Goal: Transaction & Acquisition: Purchase product/service

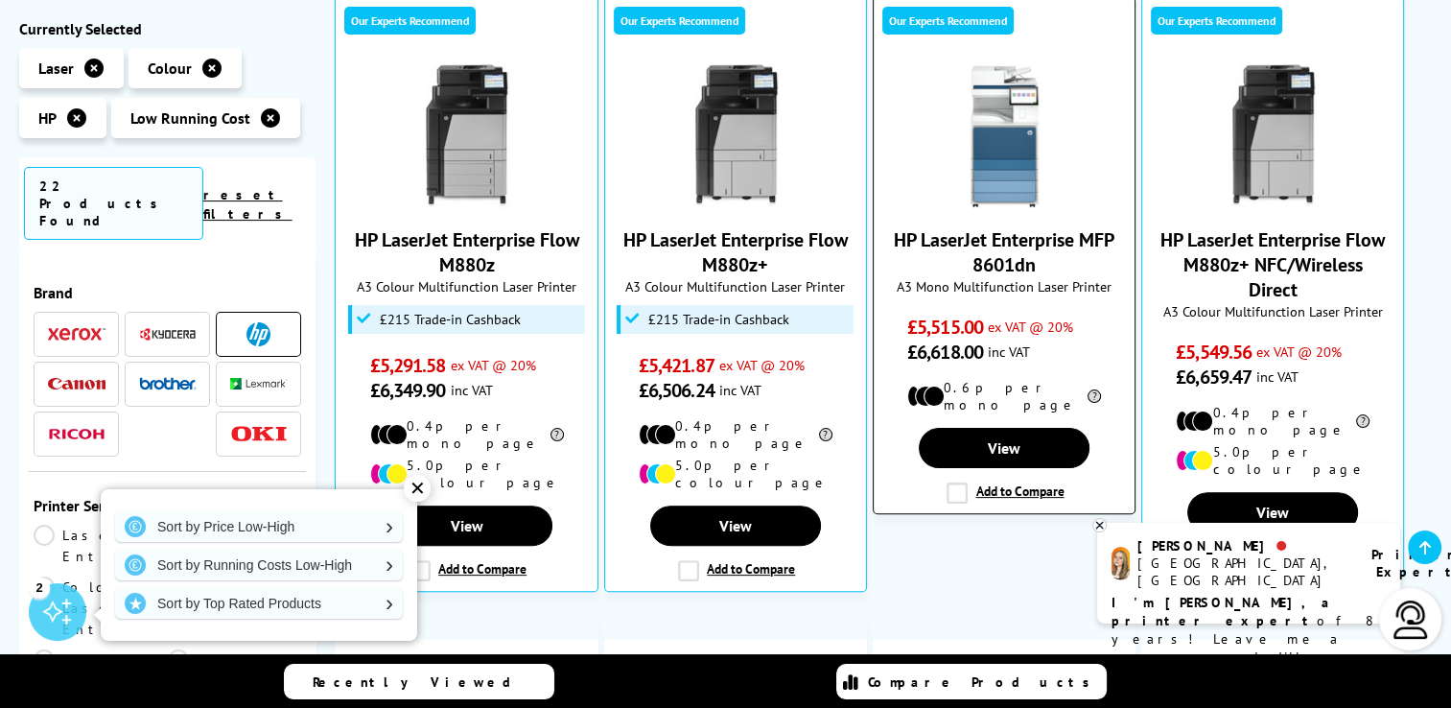
scroll to position [479, 0]
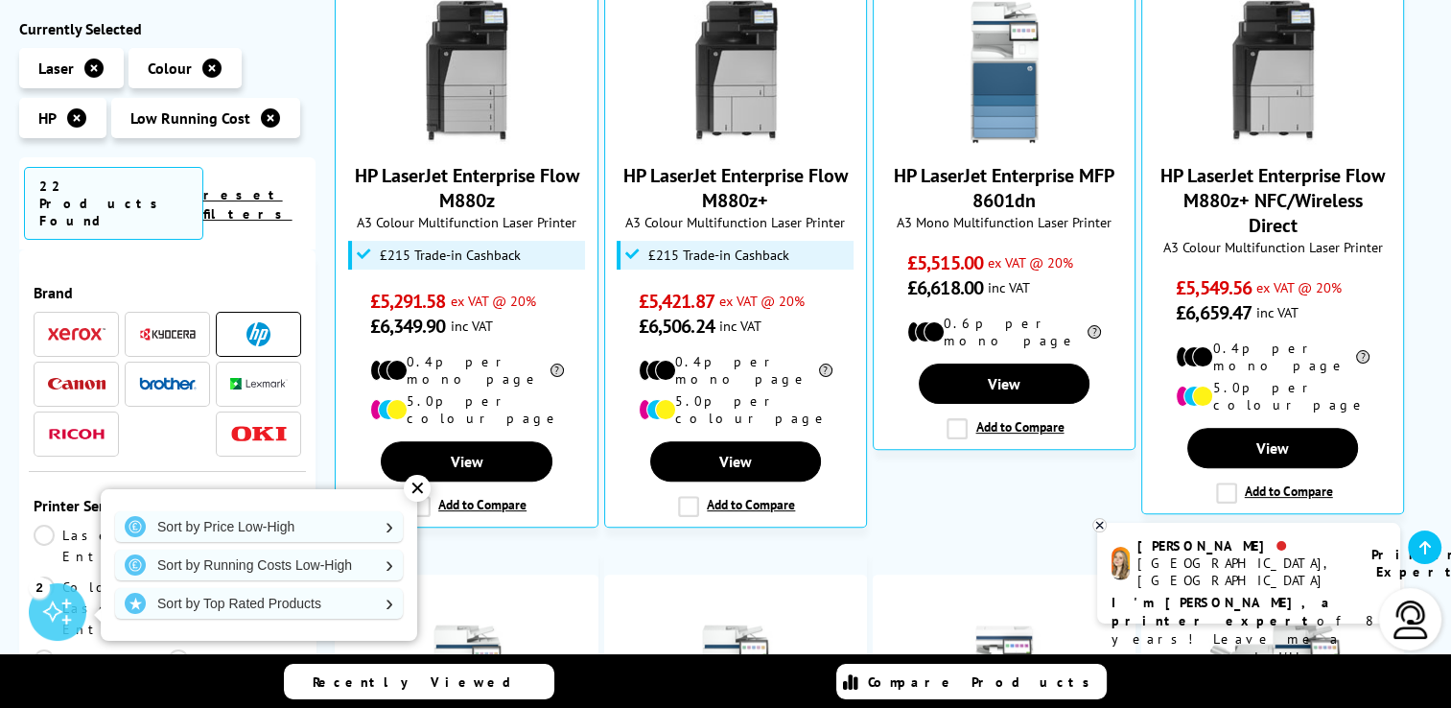
click at [268, 117] on icon at bounding box center [270, 117] width 19 height 19
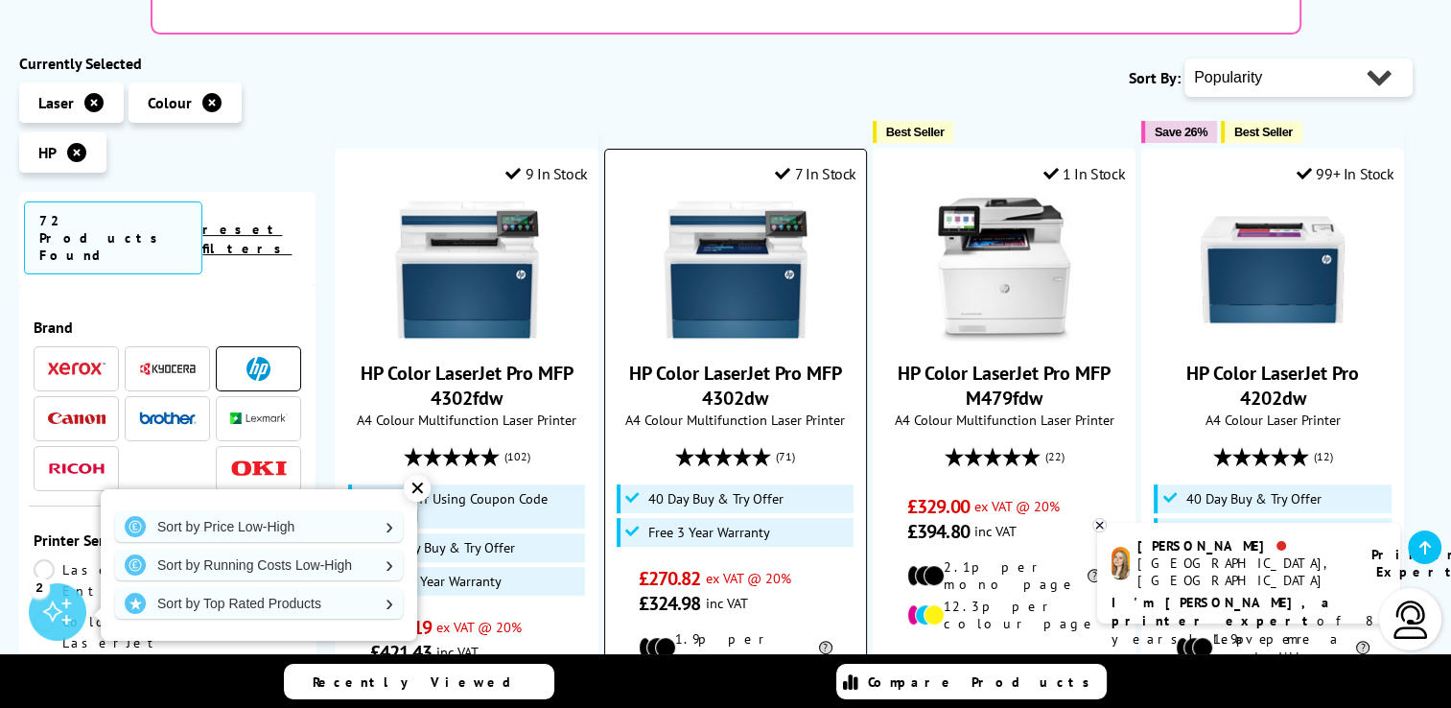
scroll to position [288, 0]
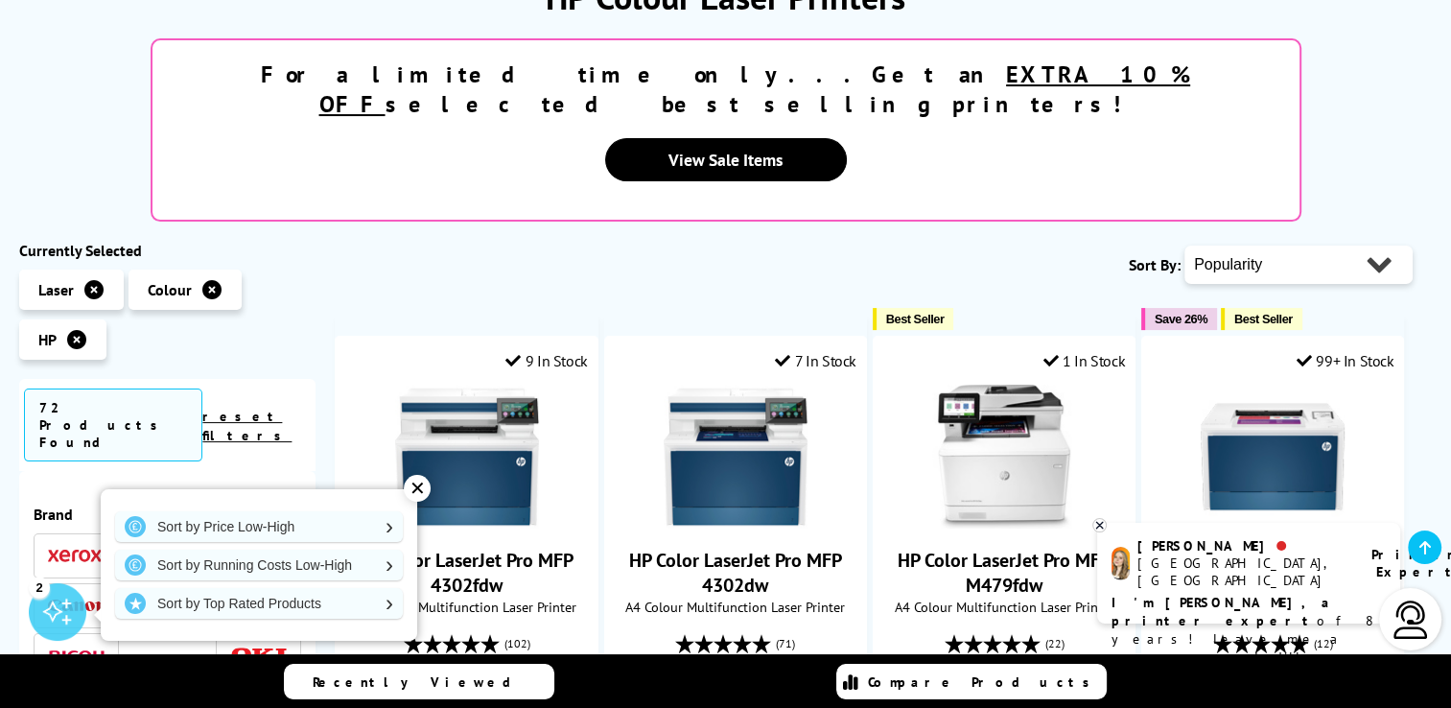
click at [1342, 245] on select "Popularity Rating Price - Low to High Price - High to Low Running Costs - Low t…" at bounding box center [1298, 264] width 228 height 38
select select "Price Ascending"
click at [1184, 245] on select "Popularity Rating Price - Low to High Price - High to Low Running Costs - Low t…" at bounding box center [1298, 264] width 228 height 38
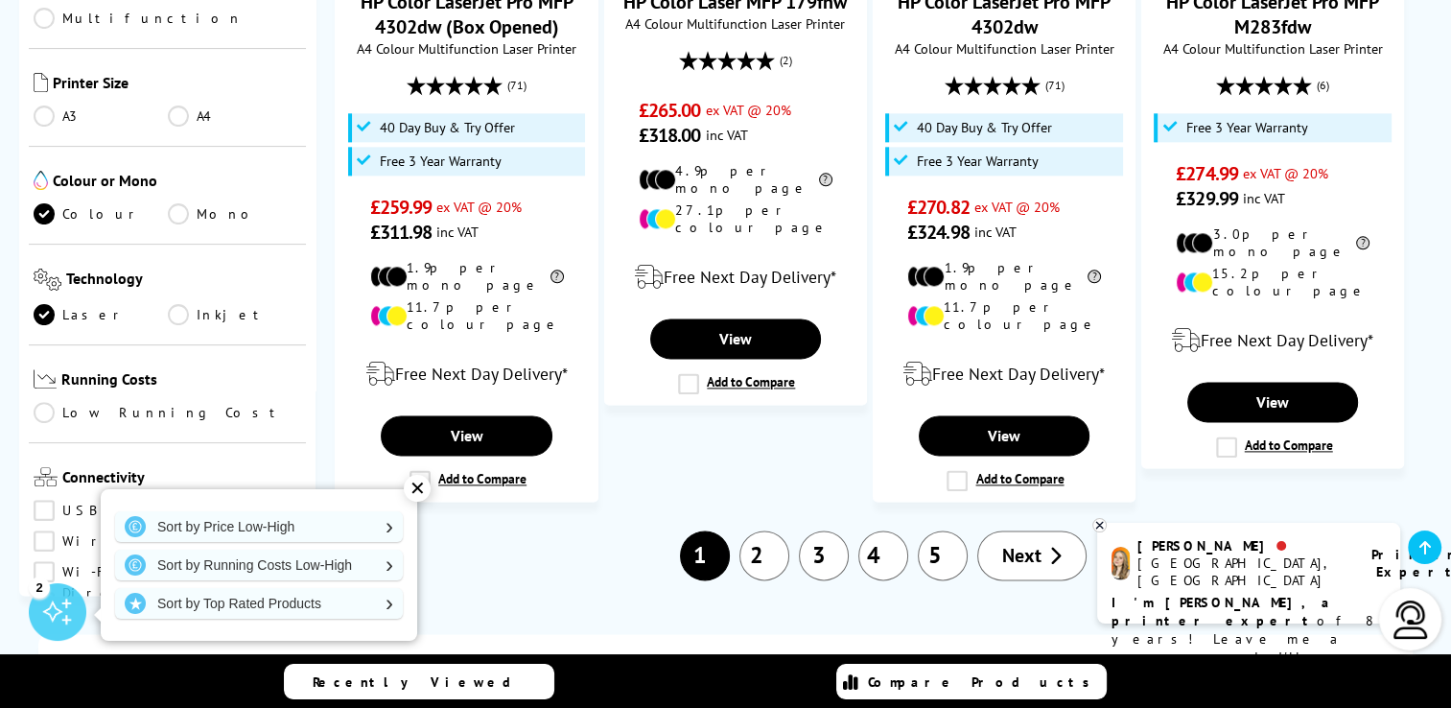
scroll to position [575, 0]
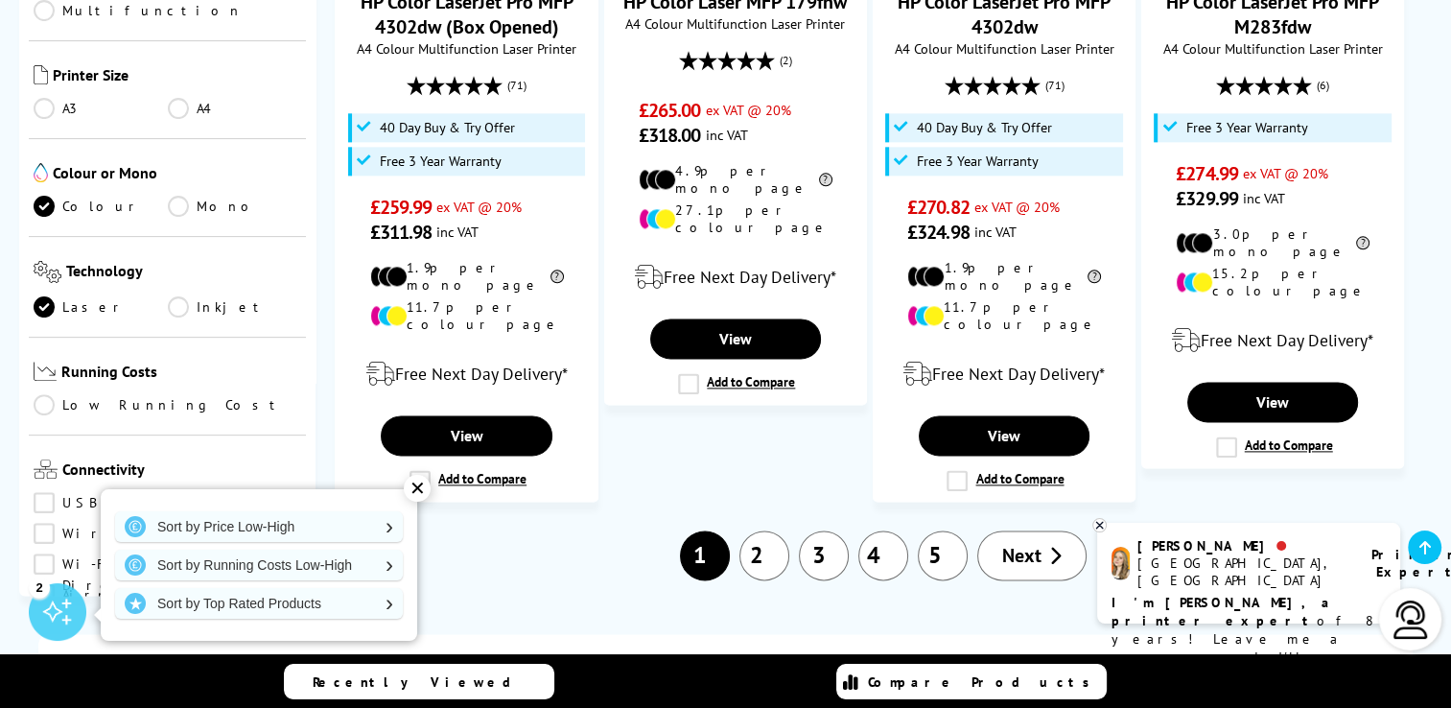
click at [40, 523] on link "Wireless" at bounding box center [104, 533] width 141 height 21
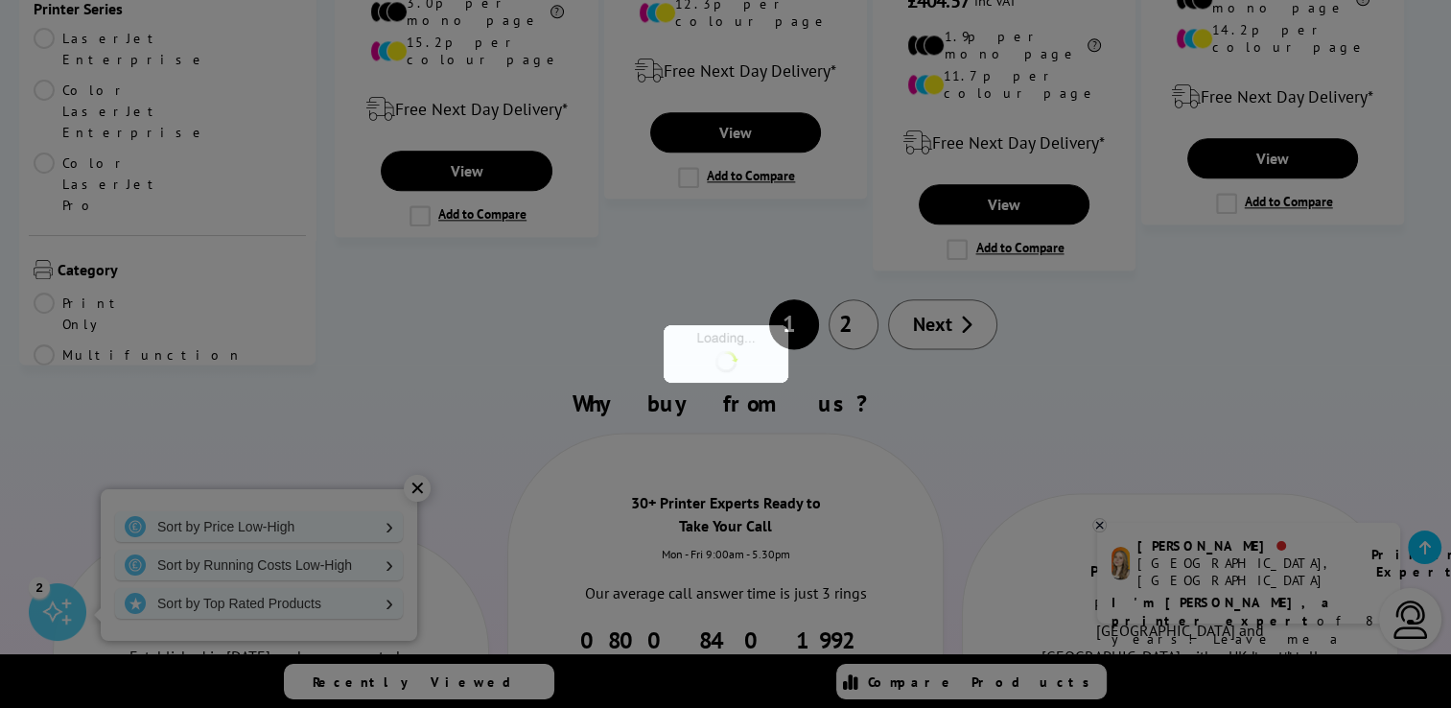
scroll to position [583, 0]
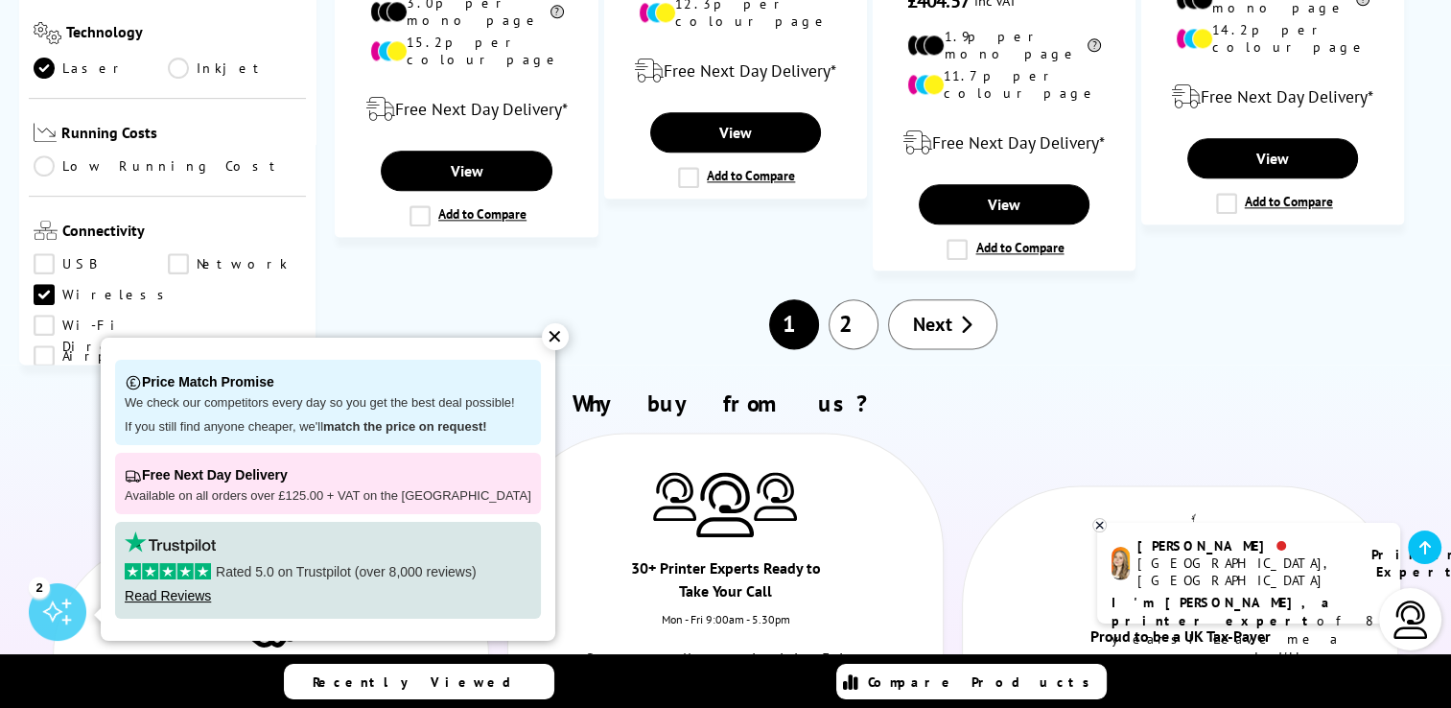
click at [51, 537] on link "Copy" at bounding box center [101, 547] width 134 height 21
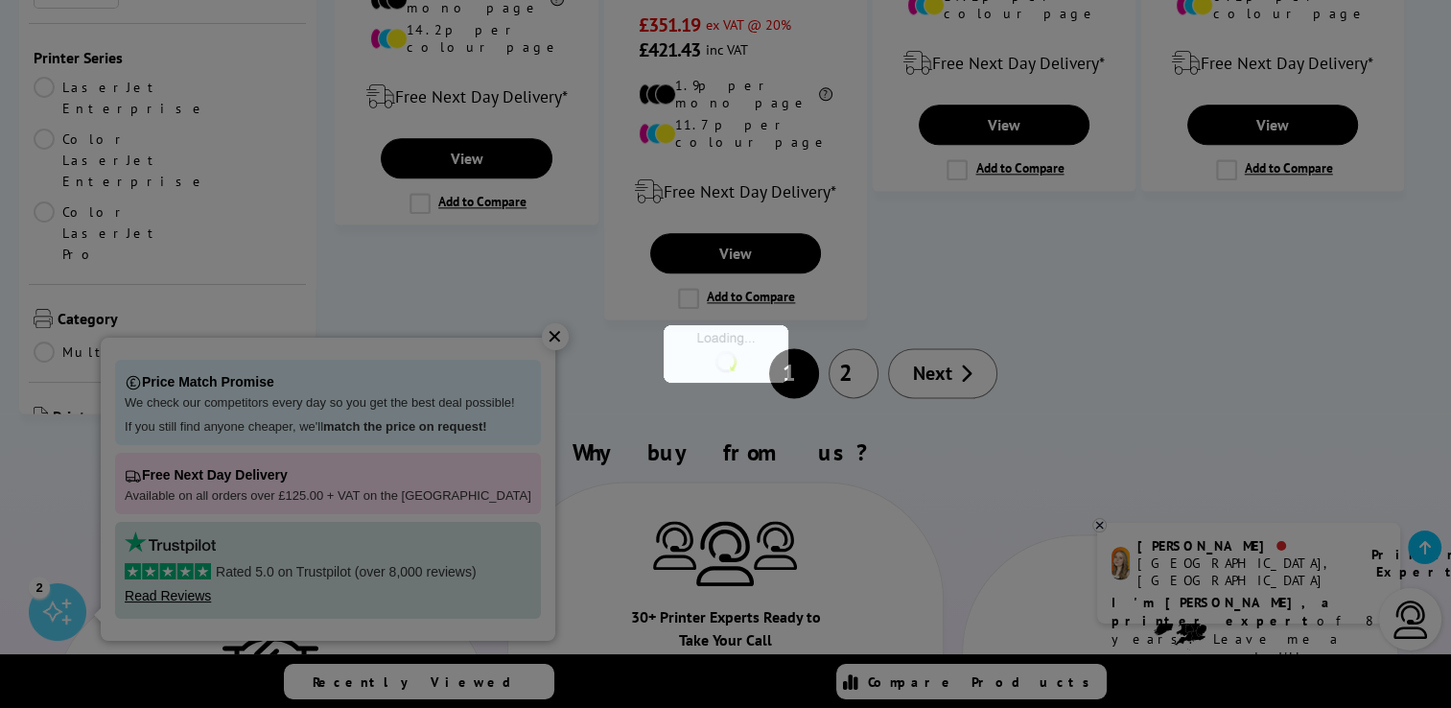
scroll to position [583, 0]
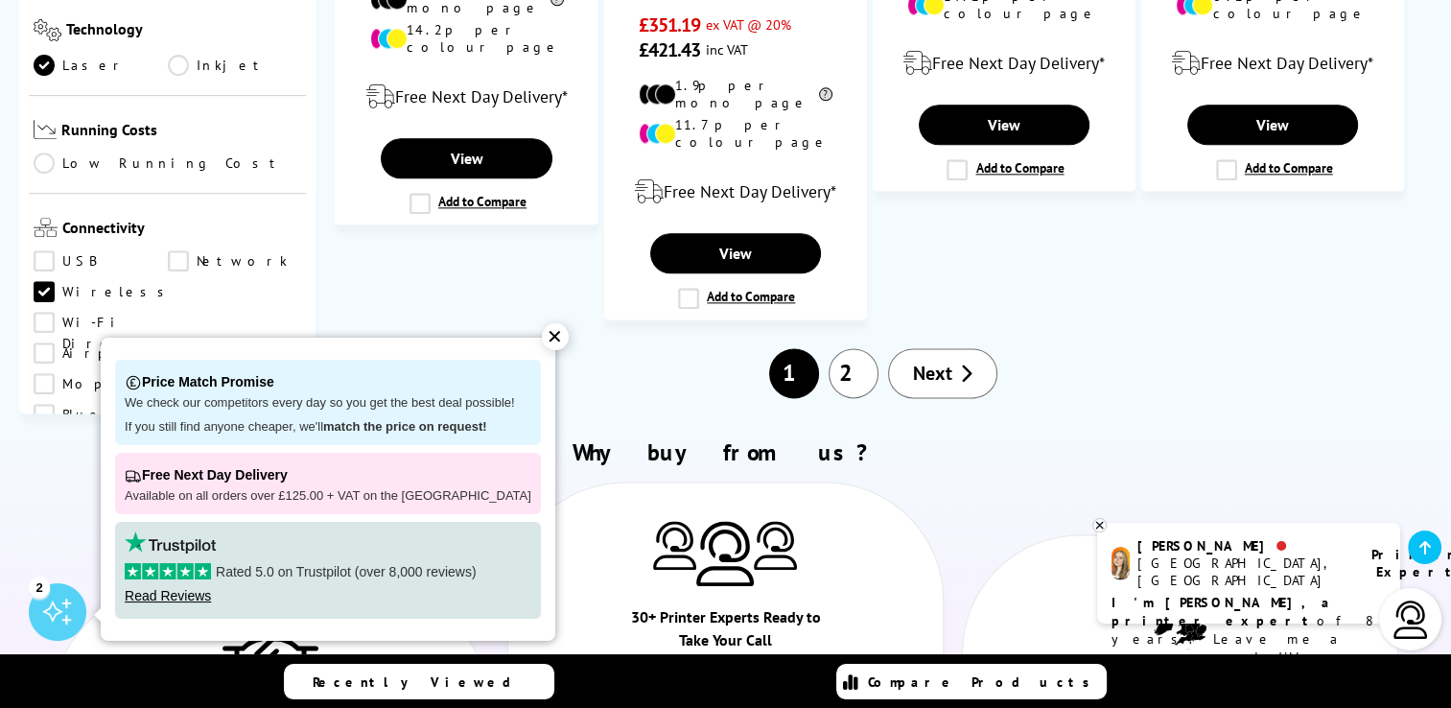
click at [175, 534] on link "Scan" at bounding box center [235, 544] width 134 height 21
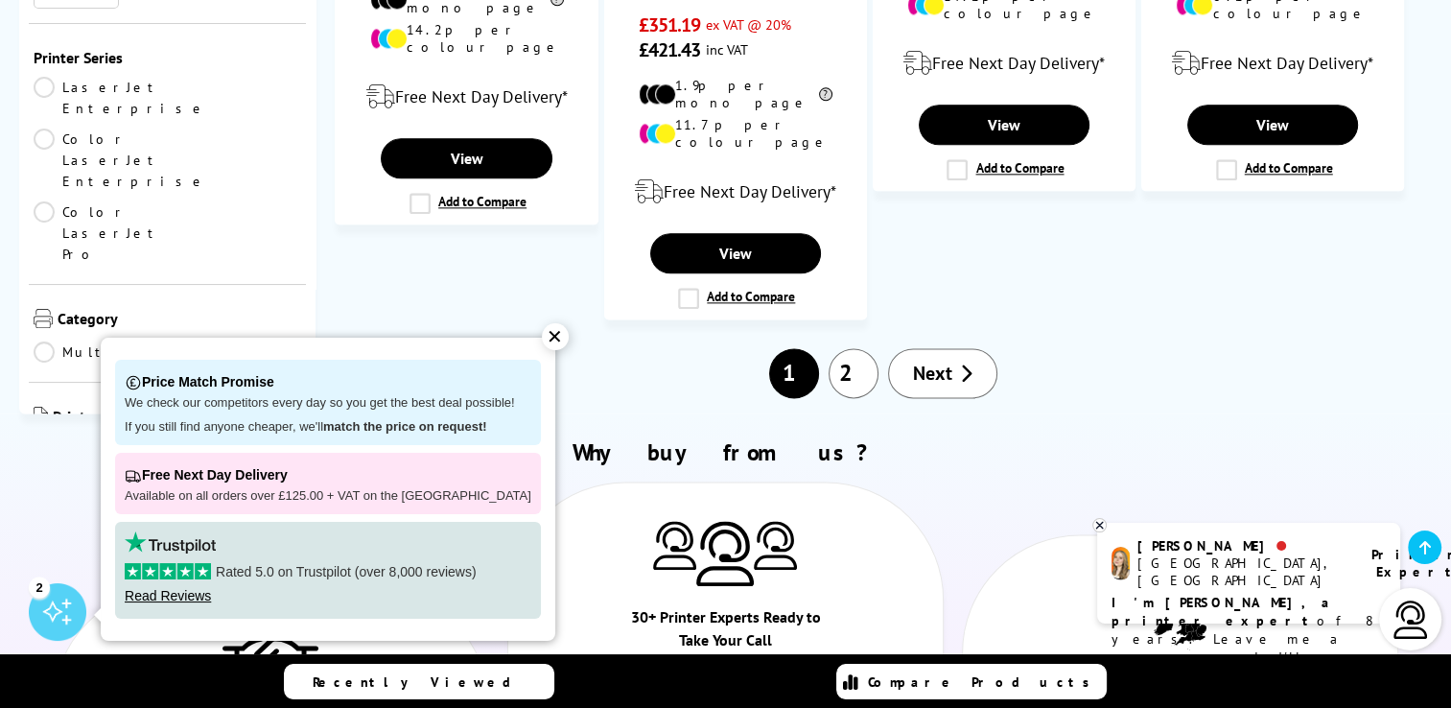
scroll to position [583, 0]
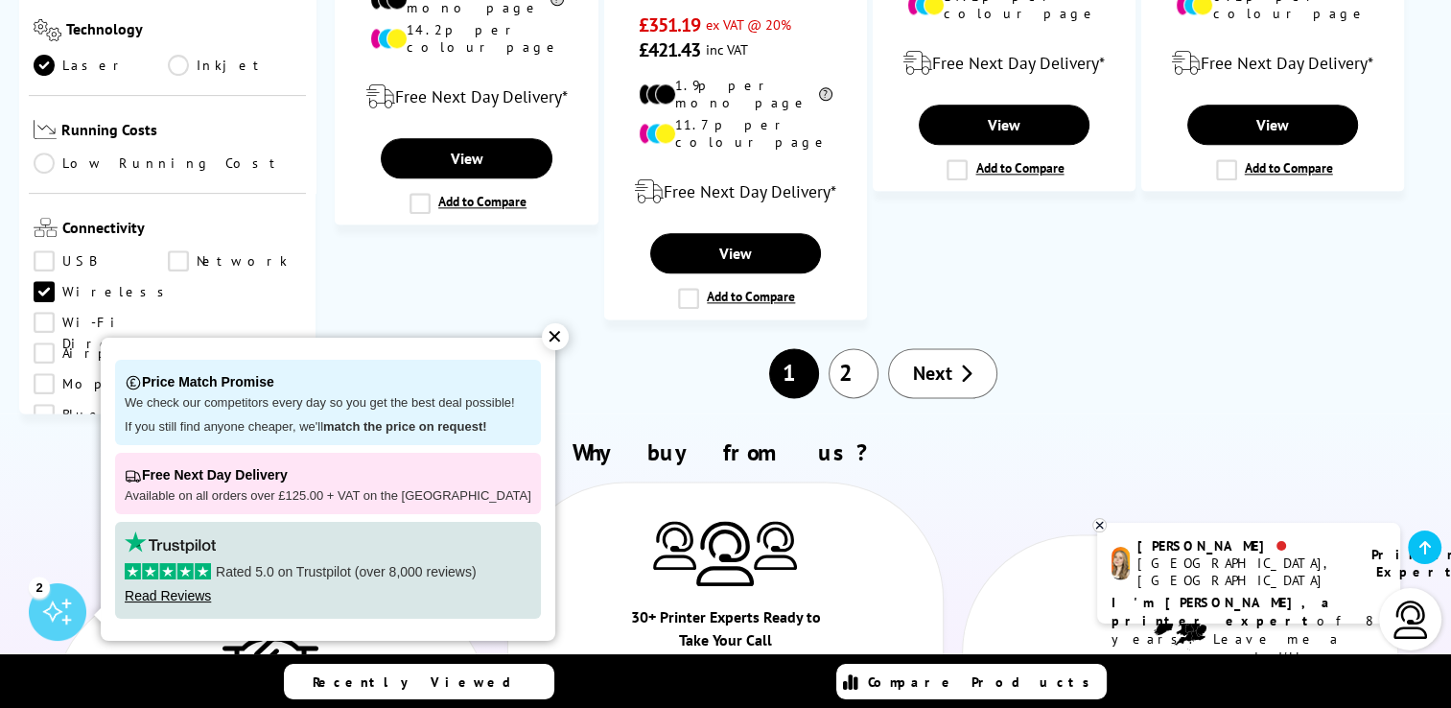
click at [542, 339] on div "✕" at bounding box center [555, 336] width 27 height 27
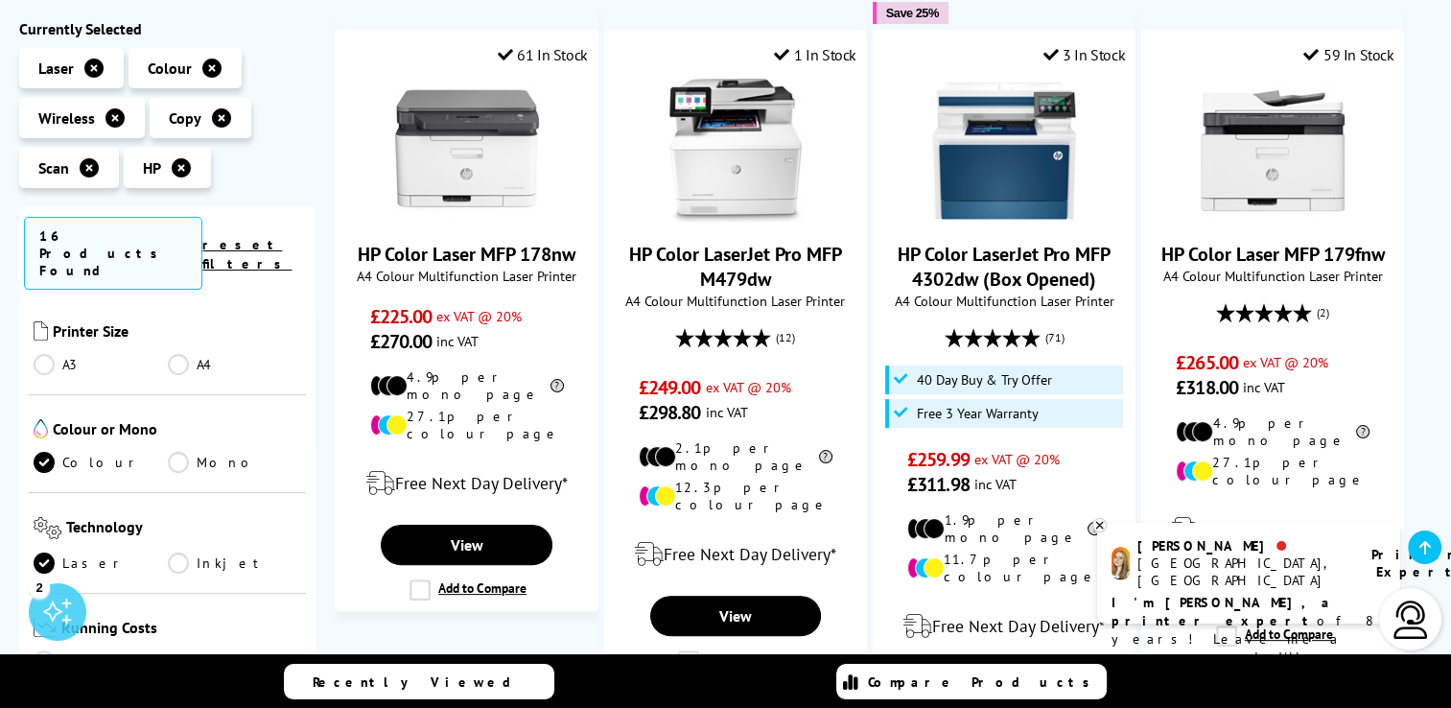
scroll to position [454, 0]
